Goal: Task Accomplishment & Management: Complete application form

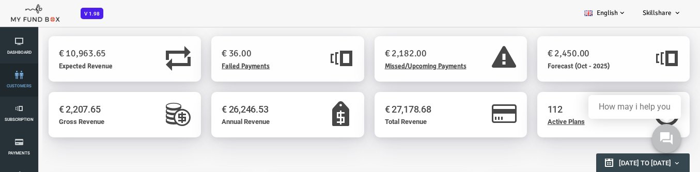
click at [14, 82] on link "customers" at bounding box center [19, 80] width 25 height 33
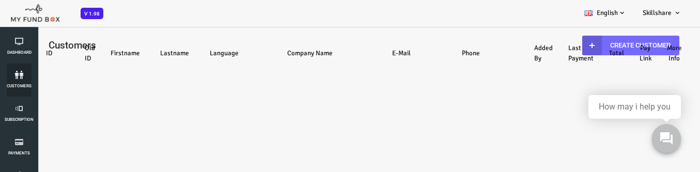
select select "100"
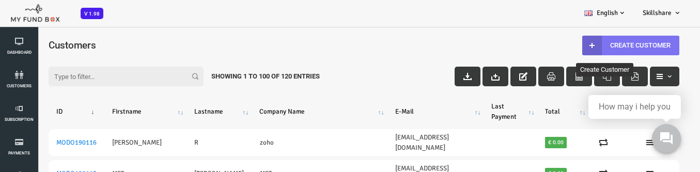
click at [615, 41] on link "Create Customer" at bounding box center [602, 46] width 97 height 20
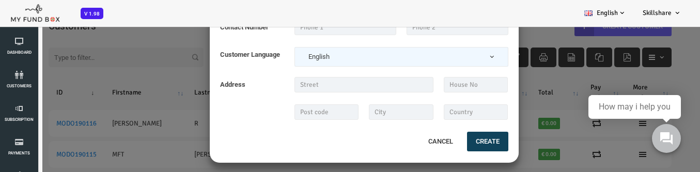
scroll to position [29, 0]
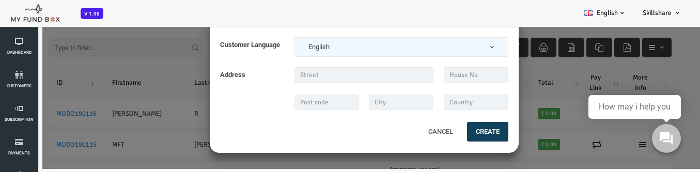
click at [405, 133] on button "Cancel" at bounding box center [413, 132] width 44 height 22
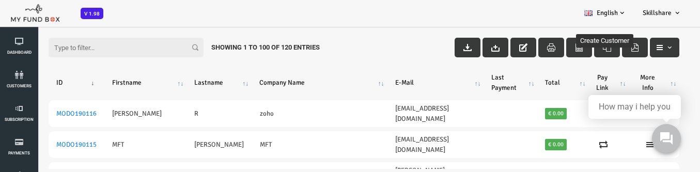
scroll to position [0, 0]
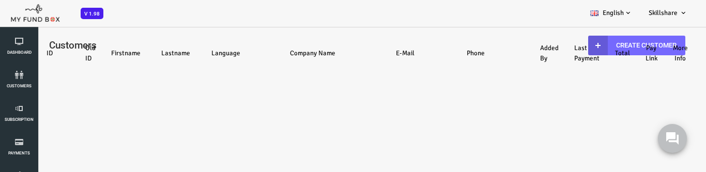
select select "100"
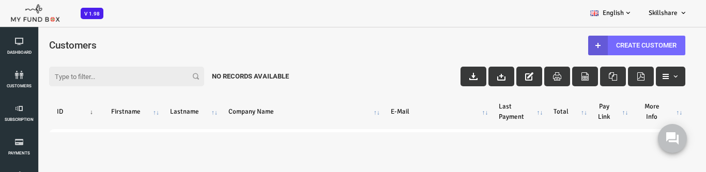
click at [66, 79] on input "Filter:" at bounding box center [98, 77] width 155 height 20
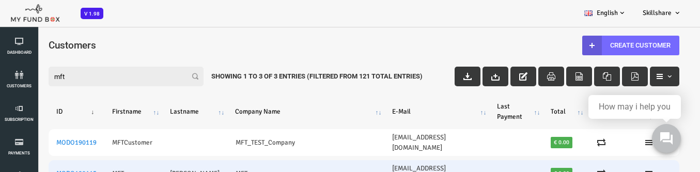
type input "mft"
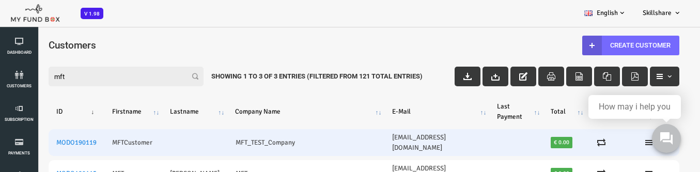
scroll to position [47, 0]
